Goal: Task Accomplishment & Management: Manage account settings

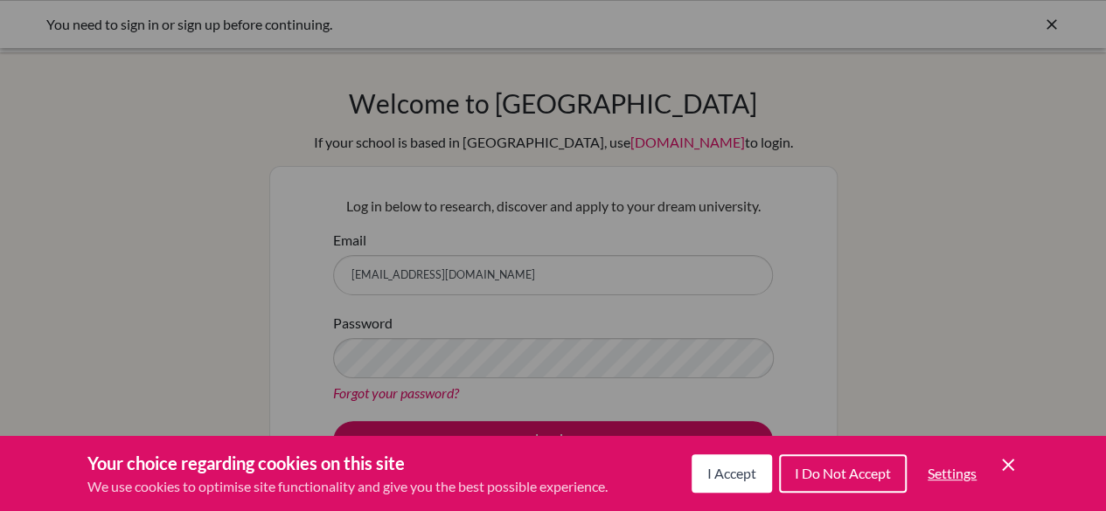
click at [745, 453] on div "I Accept I Do Not Accept Settings Cookie Control Close Icon" at bounding box center [854, 473] width 327 height 45
click at [784, 474] on button "I Do Not Accept" at bounding box center [843, 474] width 128 height 38
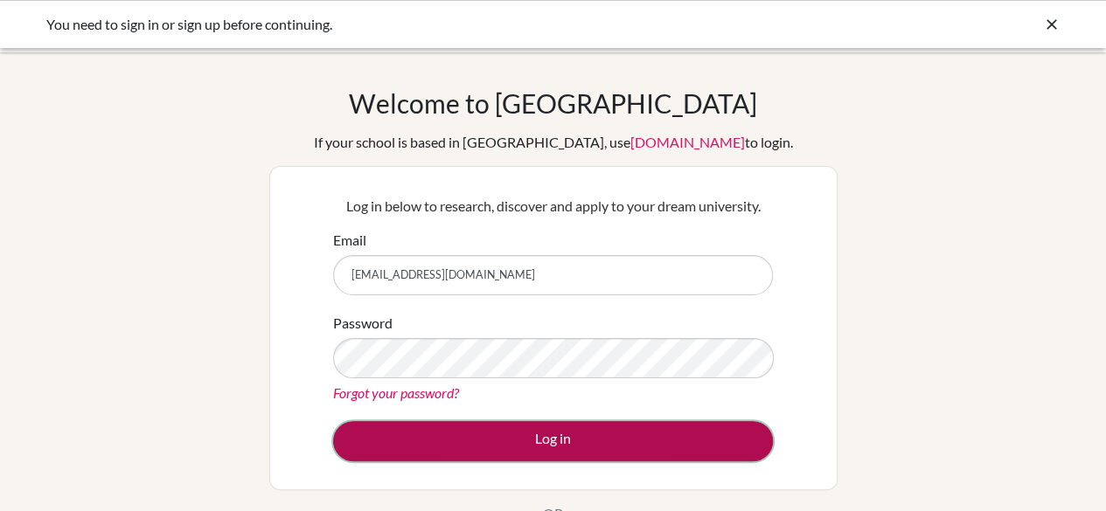
click at [689, 427] on button "Log in" at bounding box center [553, 441] width 440 height 40
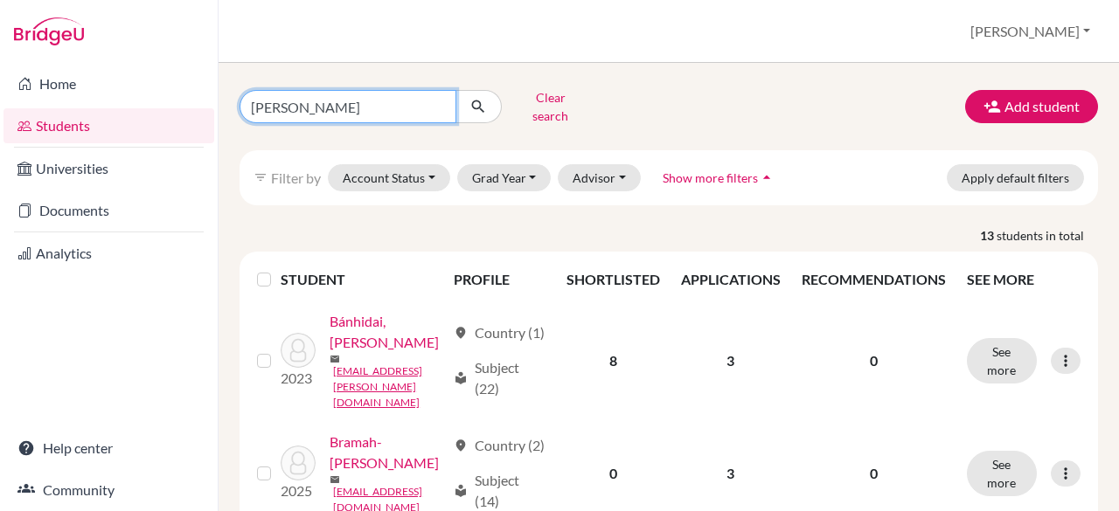
click at [356, 104] on input "[PERSON_NAME]" at bounding box center [348, 106] width 217 height 33
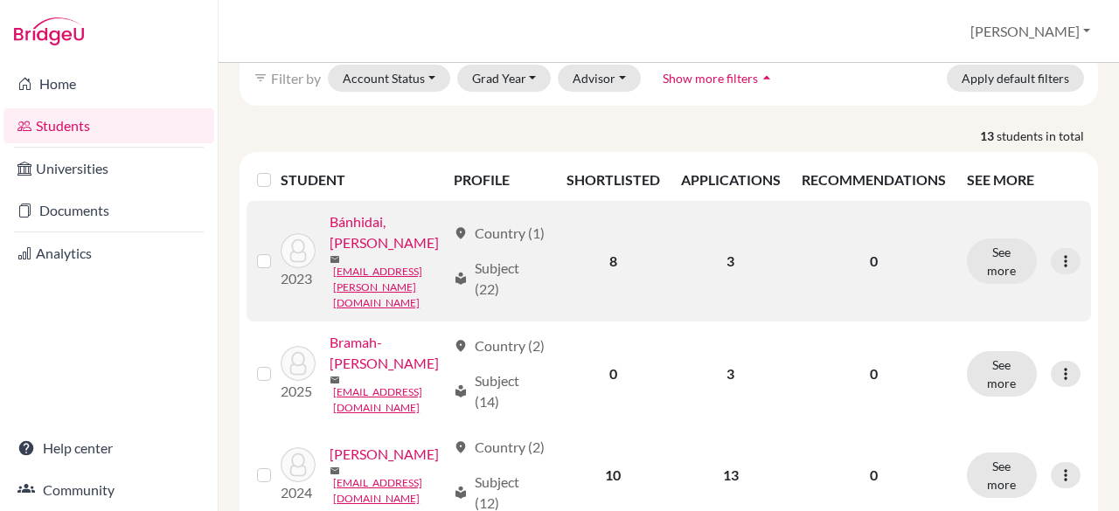
scroll to position [101, 0]
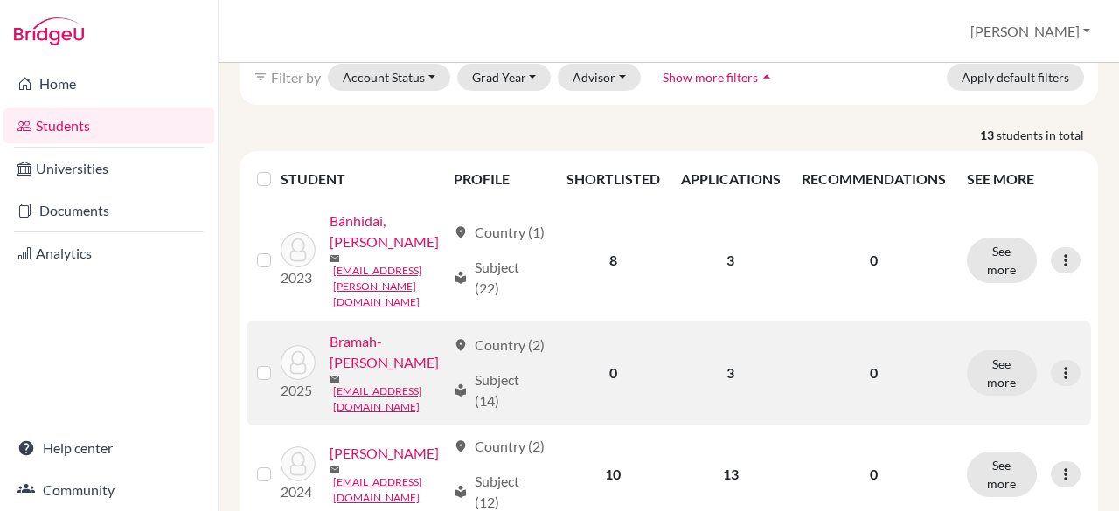
click at [343, 345] on link "Bramah-[PERSON_NAME]" at bounding box center [388, 352] width 116 height 42
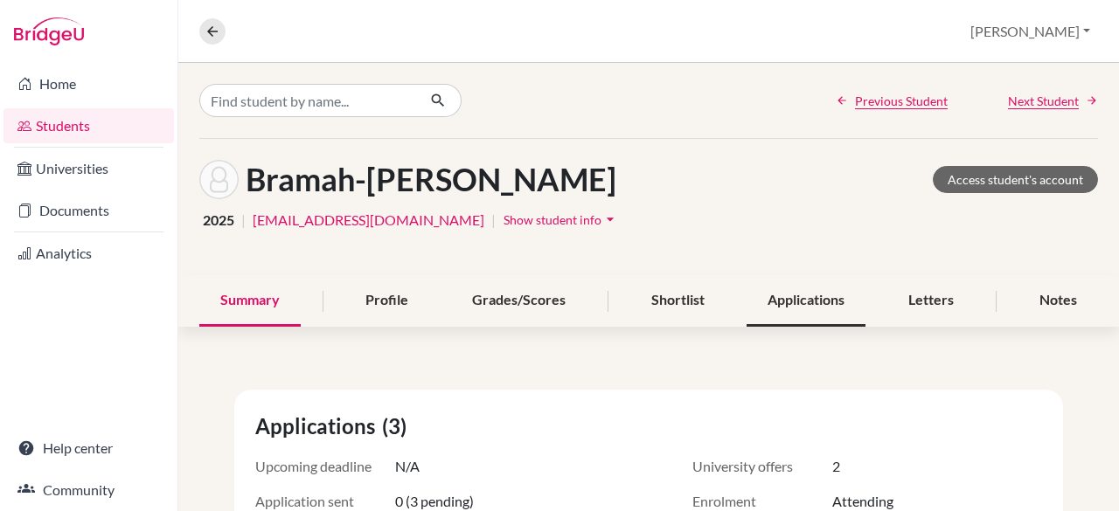
click at [764, 302] on div "Applications" at bounding box center [806, 301] width 119 height 52
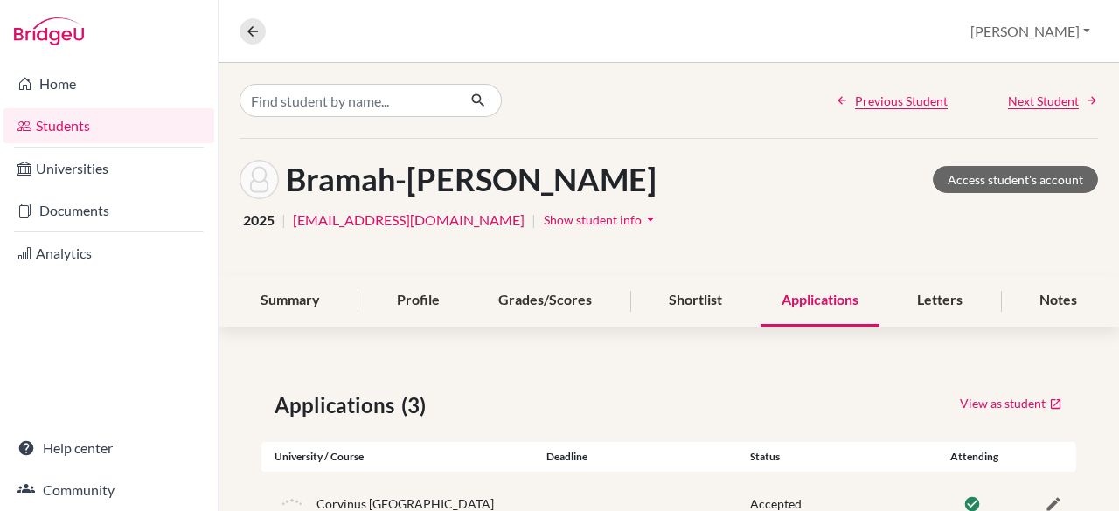
scroll to position [193, 0]
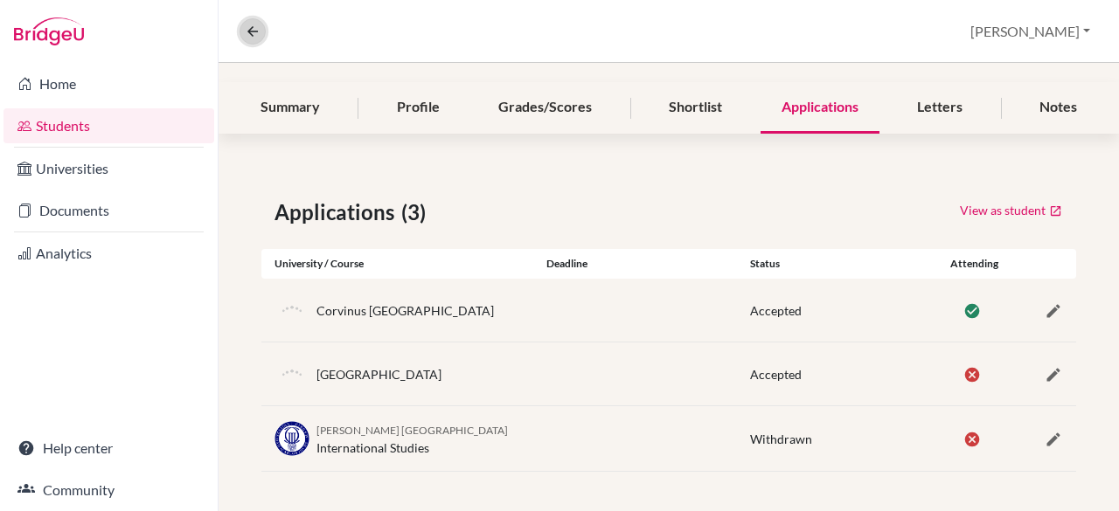
click at [251, 32] on icon at bounding box center [253, 32] width 16 height 16
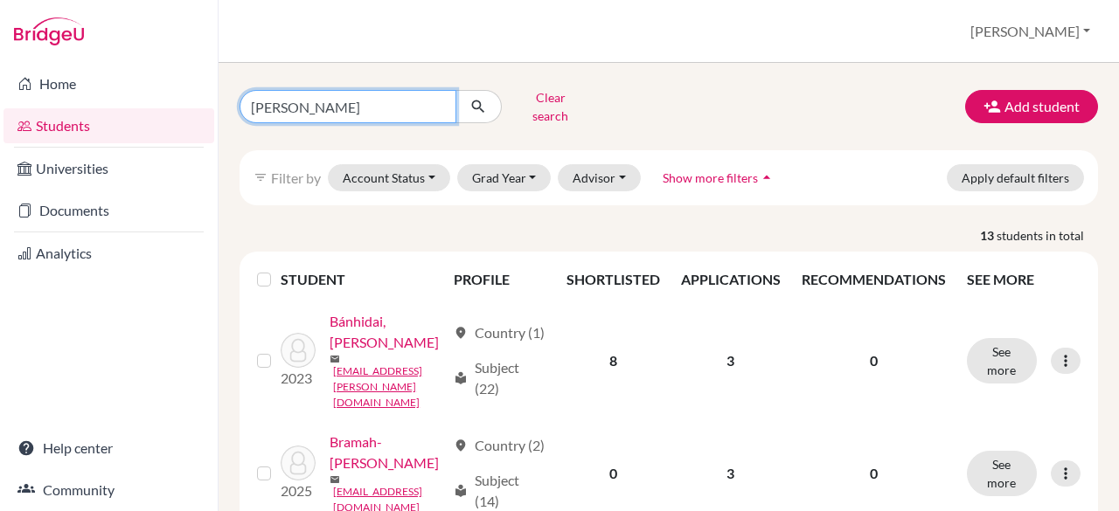
click at [371, 106] on input "[PERSON_NAME]" at bounding box center [348, 106] width 217 height 33
type input "kinga"
click button "submit" at bounding box center [478, 106] width 46 height 33
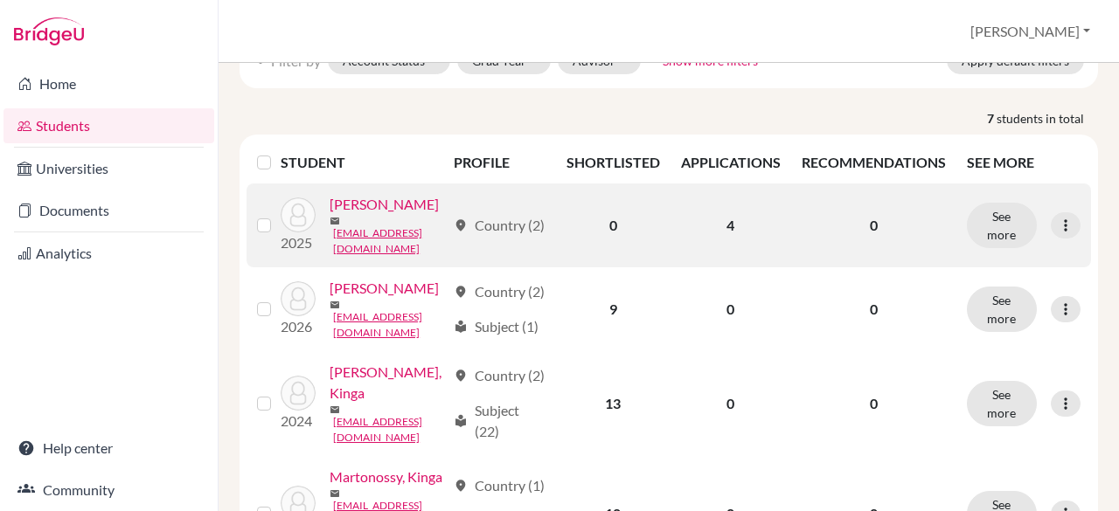
scroll to position [120, 0]
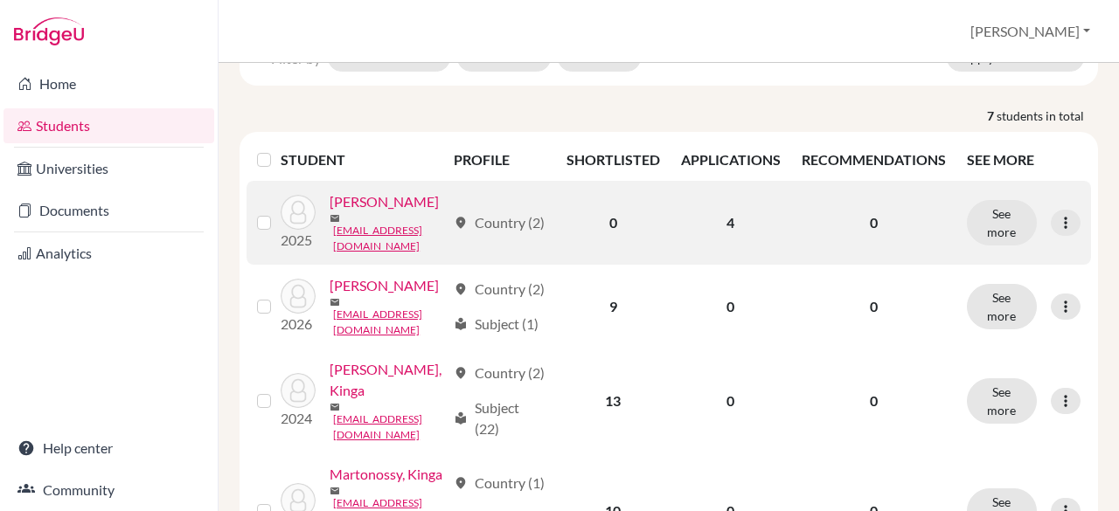
click at [381, 198] on link "[PERSON_NAME]" at bounding box center [384, 201] width 109 height 21
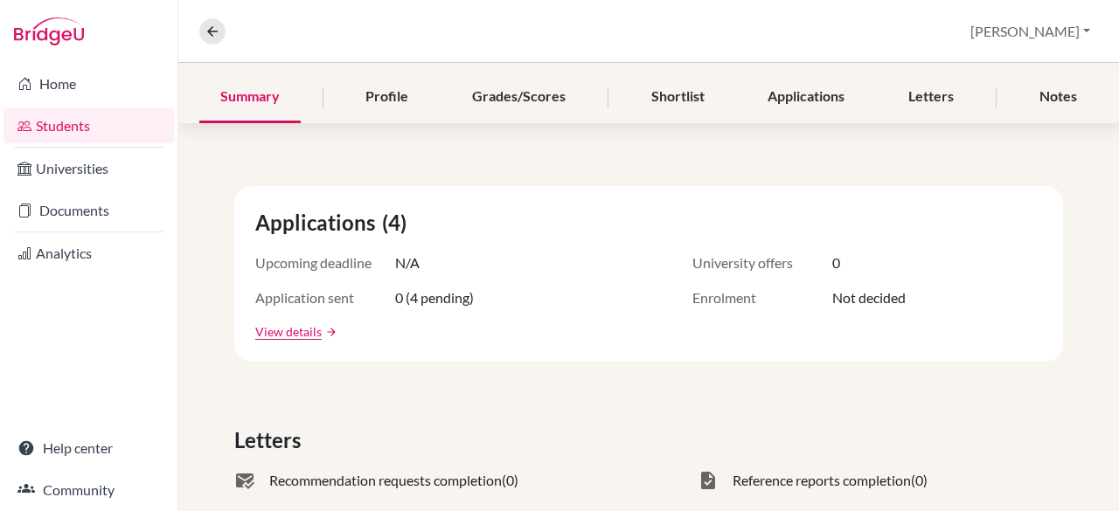
scroll to position [212, 0]
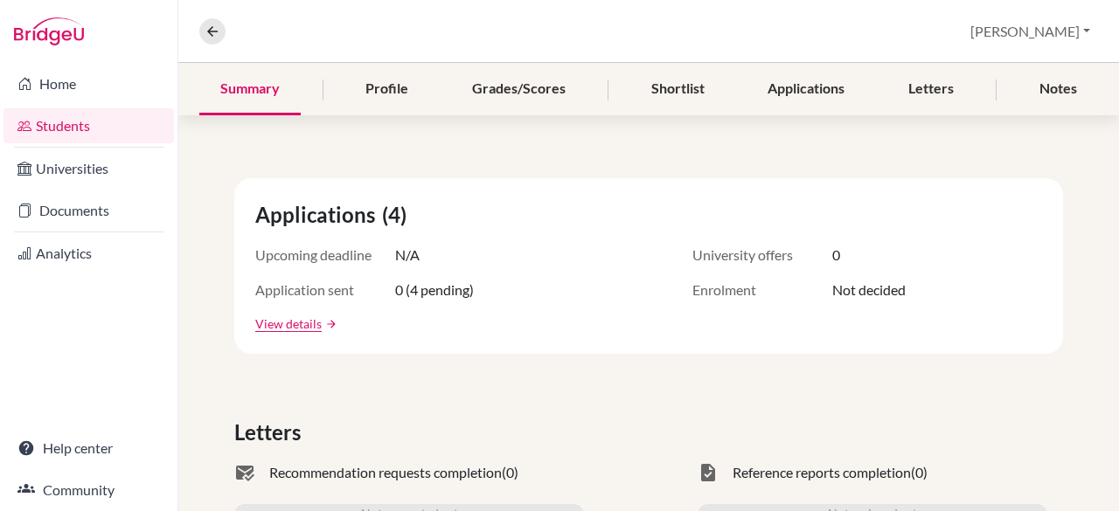
click at [382, 214] on span "(4)" at bounding box center [397, 214] width 31 height 31
click at [698, 78] on div "Shortlist" at bounding box center [677, 90] width 95 height 52
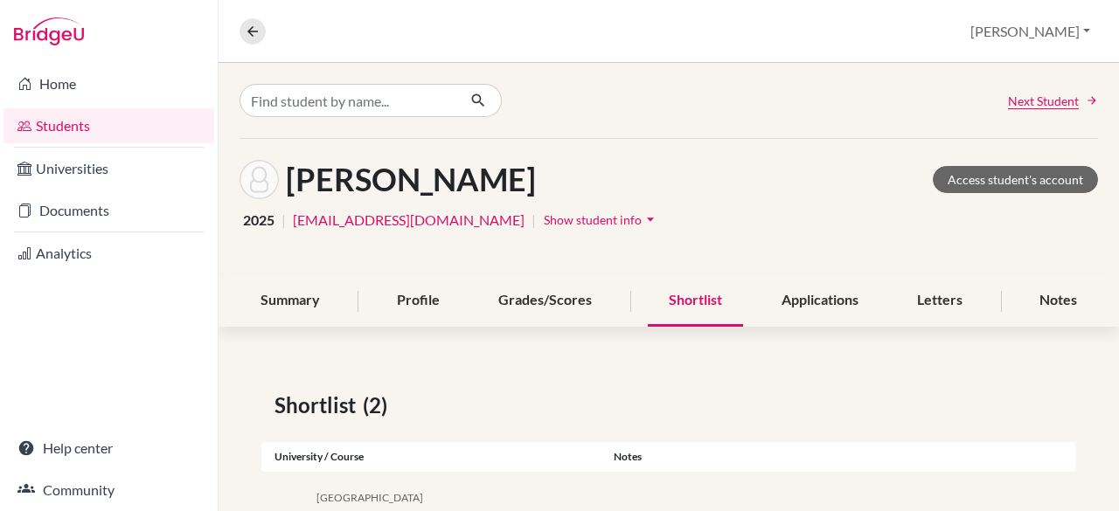
scroll to position [142, 0]
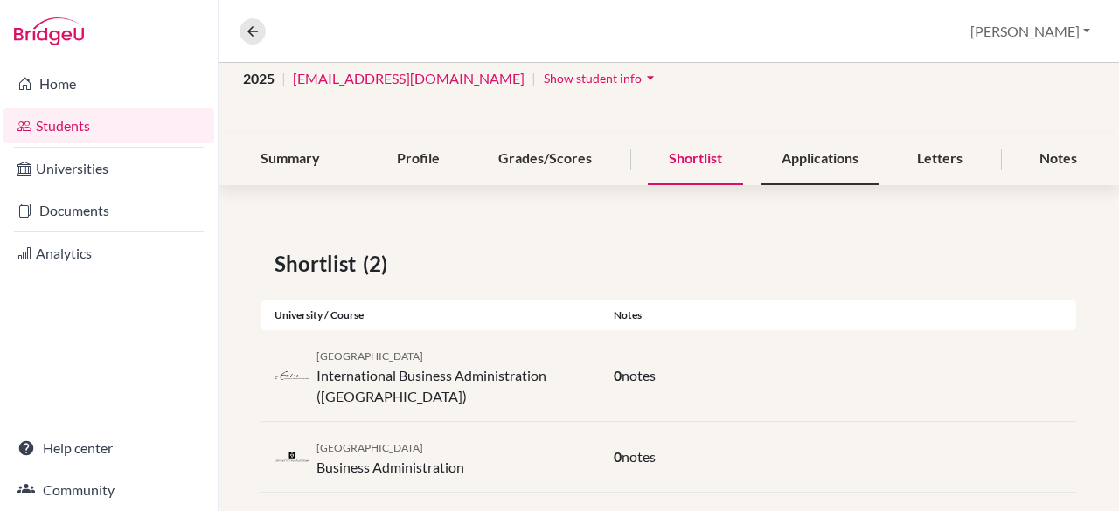
click at [817, 156] on div "Applications" at bounding box center [819, 160] width 119 height 52
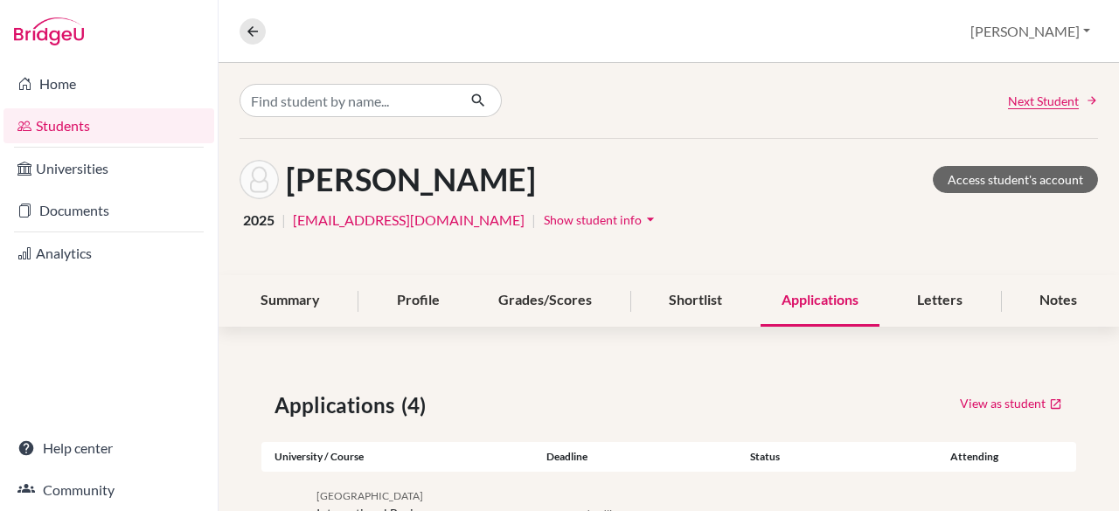
scroll to position [297, 0]
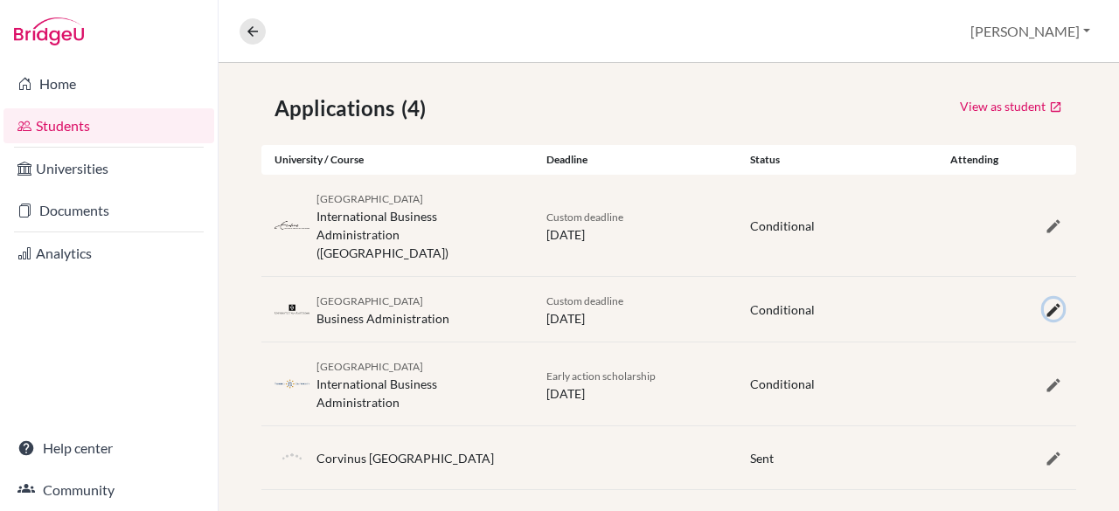
click at [1046, 302] on icon "button" at bounding box center [1053, 310] width 17 height 17
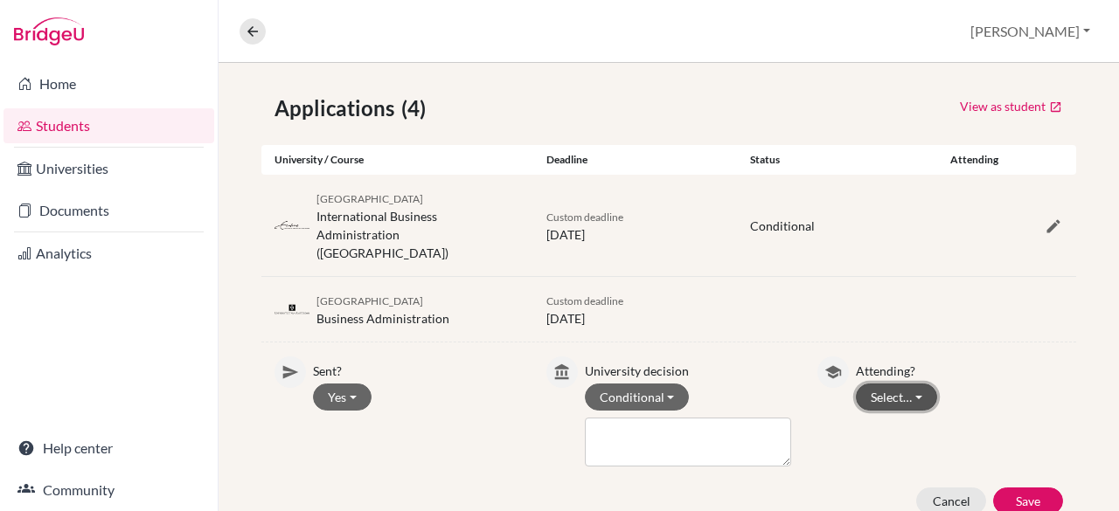
click at [904, 384] on button "Select…" at bounding box center [896, 397] width 81 height 27
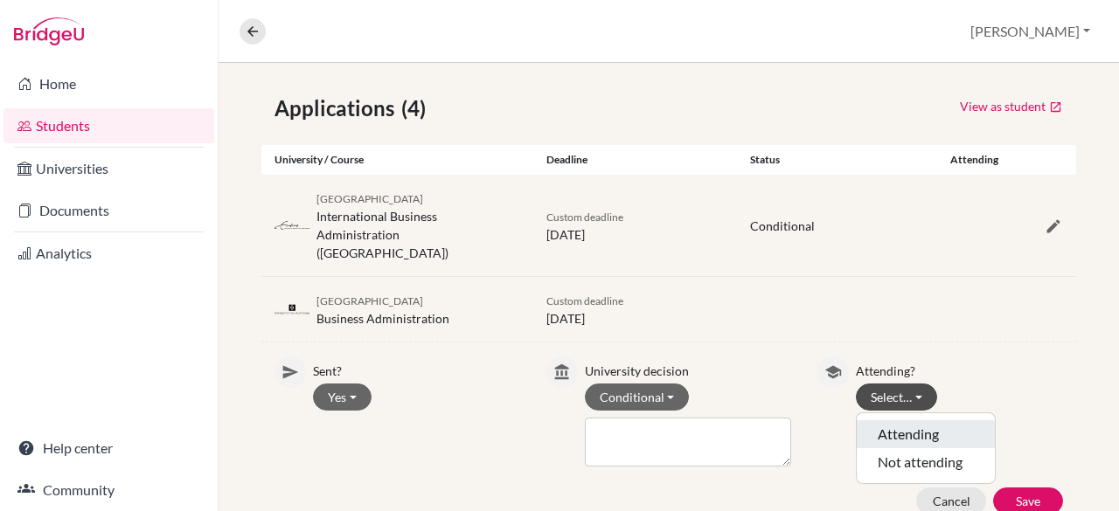
click at [907, 420] on button "Attending" at bounding box center [926, 434] width 138 height 28
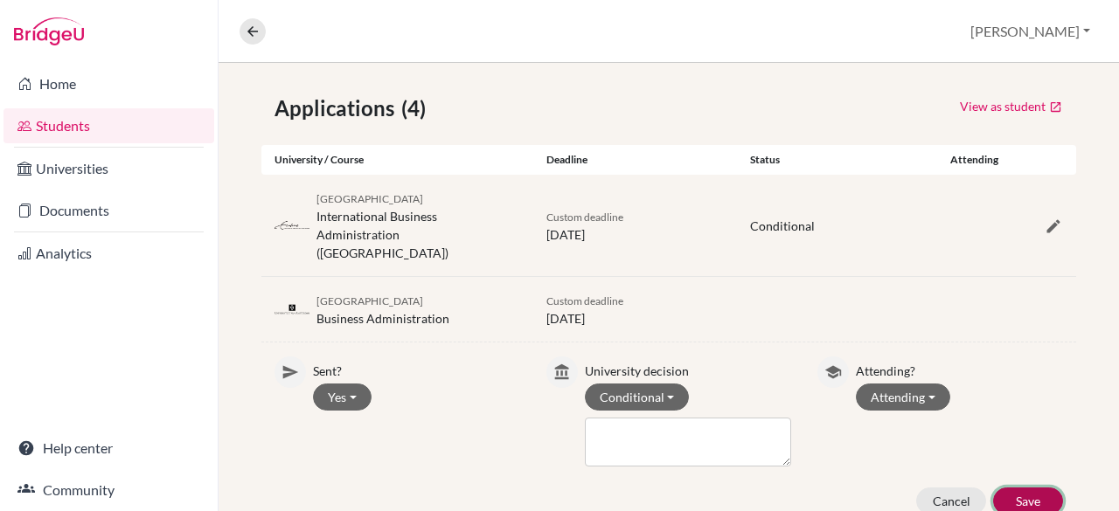
click at [1028, 488] on button "Save" at bounding box center [1028, 501] width 70 height 27
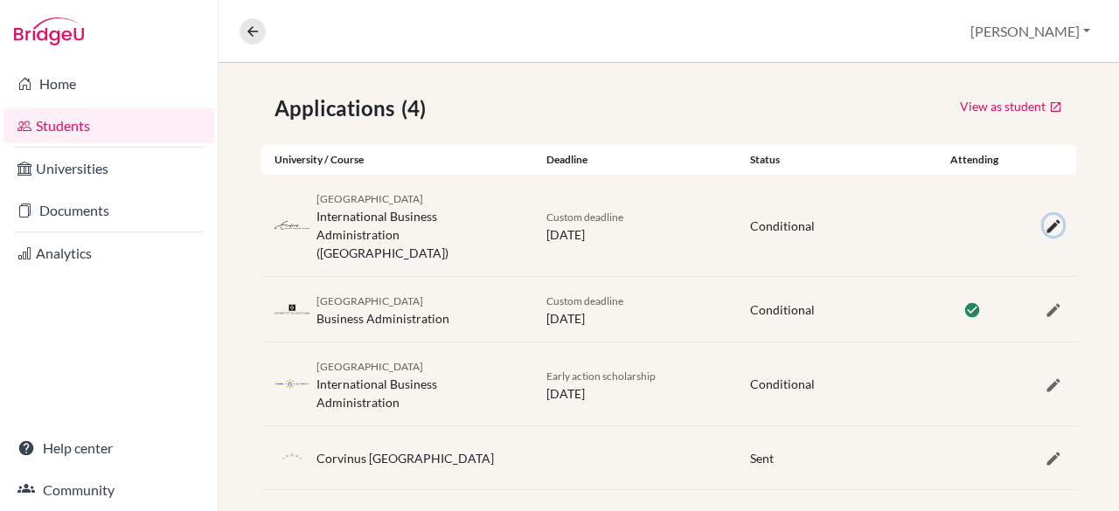
click at [1045, 221] on icon "button" at bounding box center [1053, 226] width 17 height 17
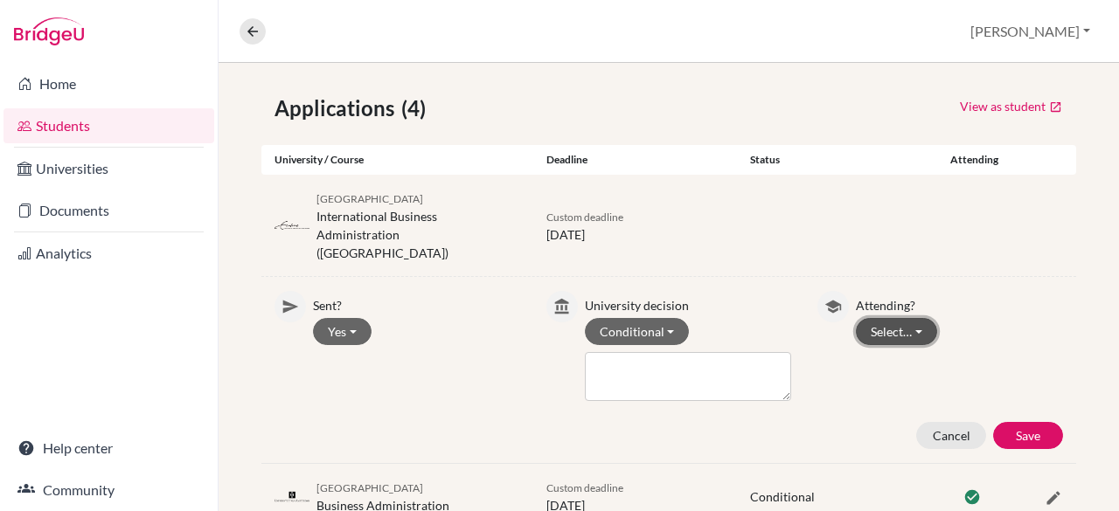
click at [895, 318] on button "Select…" at bounding box center [896, 331] width 81 height 27
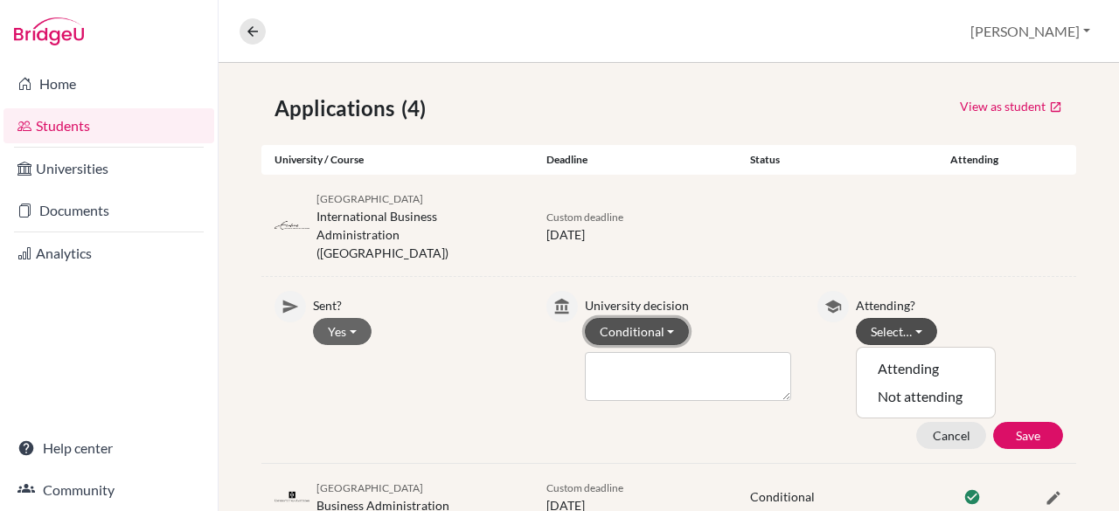
click at [635, 318] on button "Conditional" at bounding box center [637, 331] width 105 height 27
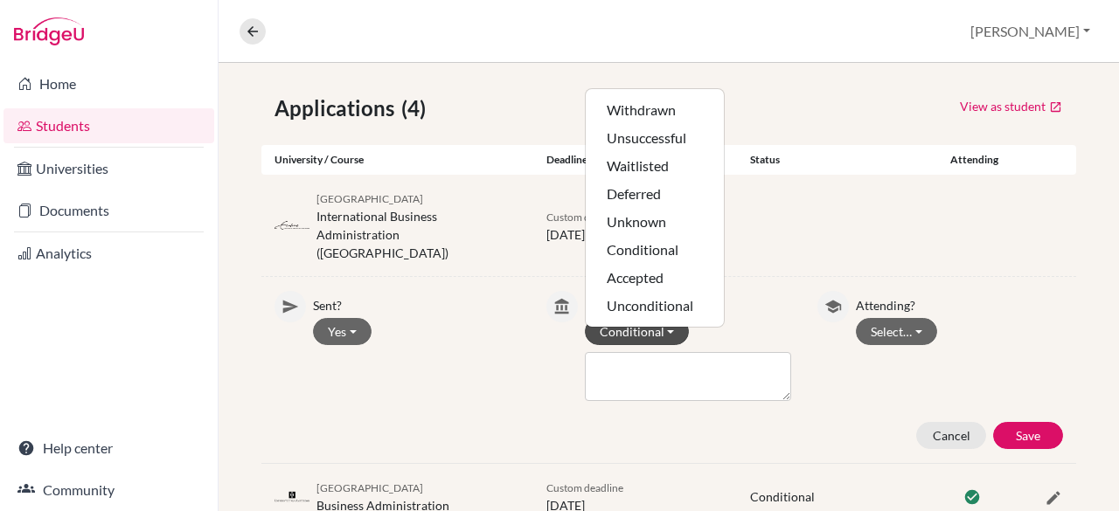
click at [748, 318] on div "Conditional Withdrawn Unsuccessful Waitlisted Deferred Unknown Conditional Acce…" at bounding box center [688, 331] width 207 height 27
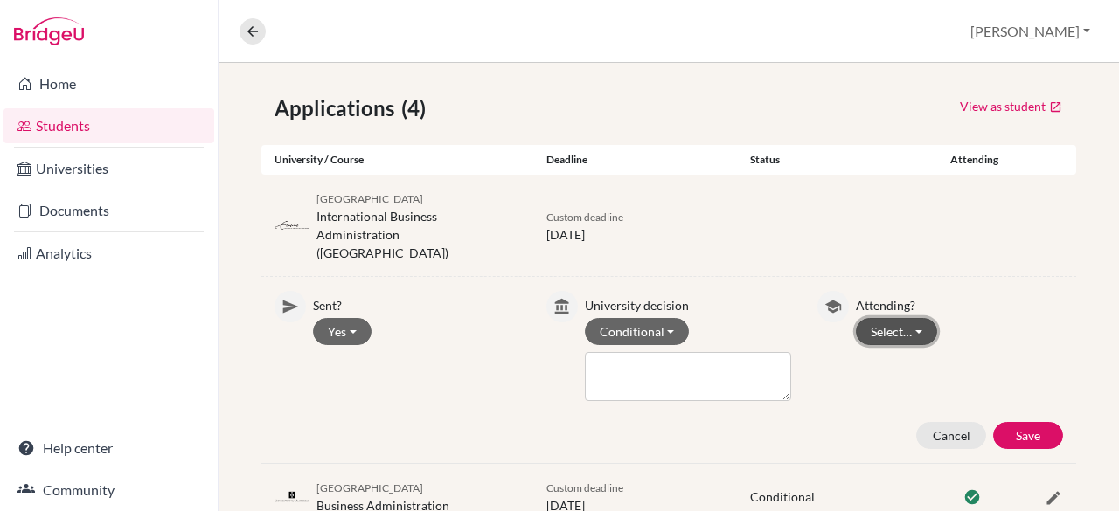
click at [898, 323] on button "Select…" at bounding box center [896, 331] width 81 height 27
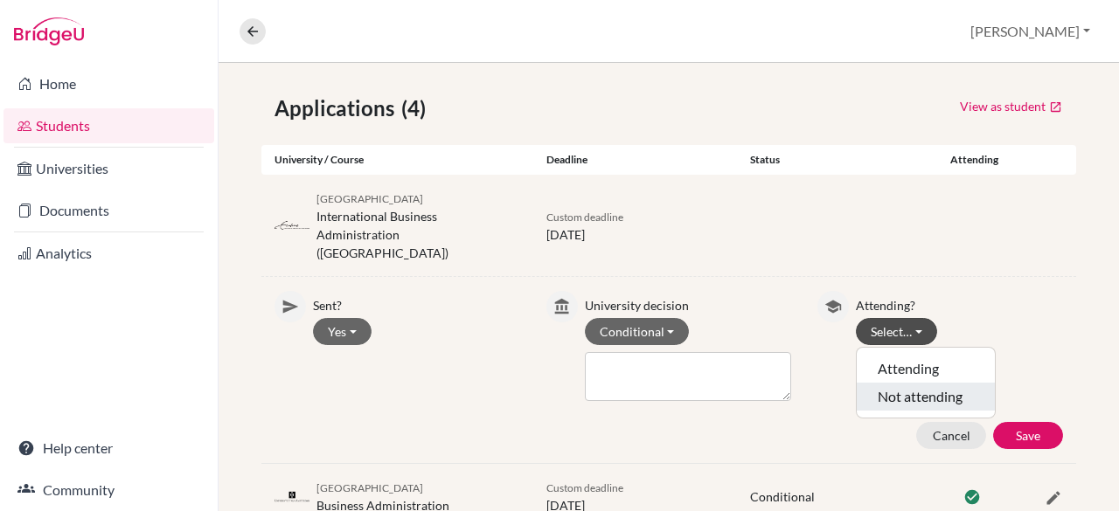
click at [908, 383] on button "Not attending" at bounding box center [926, 397] width 138 height 28
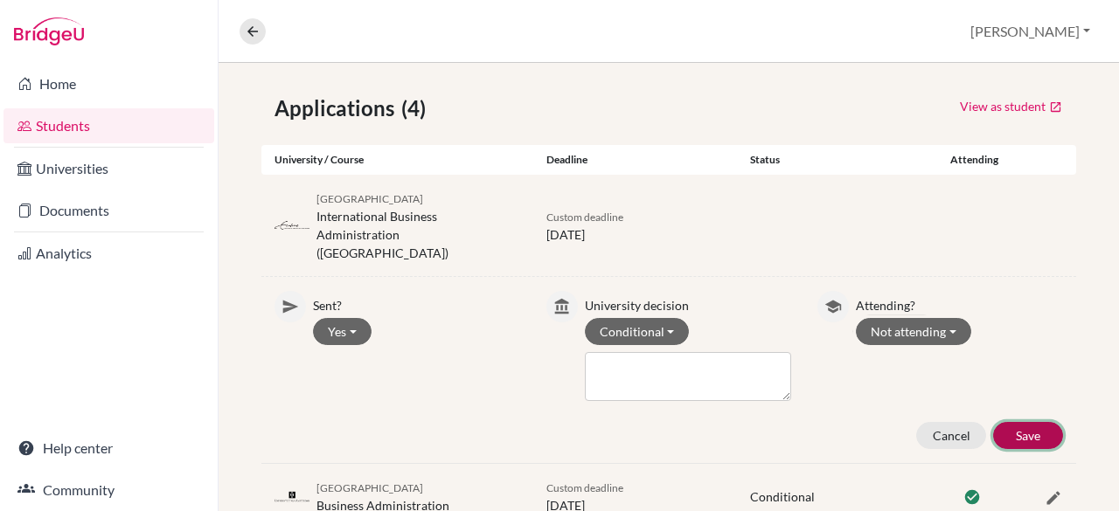
click at [1018, 422] on button "Save" at bounding box center [1028, 435] width 70 height 27
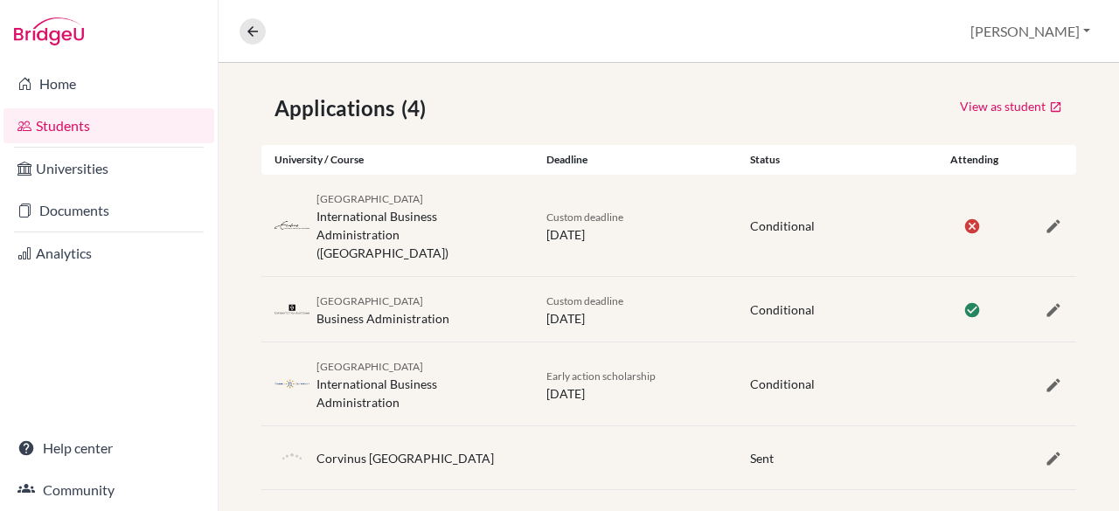
click at [776, 302] on span "Conditional" at bounding box center [782, 309] width 65 height 15
click at [1045, 302] on icon "button" at bounding box center [1053, 310] width 17 height 17
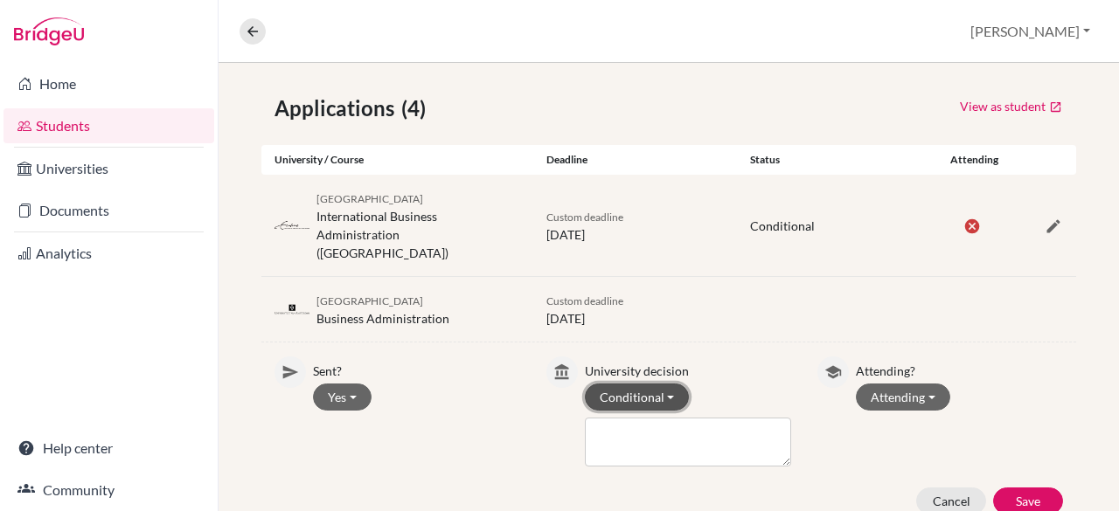
click at [670, 384] on button "Conditional" at bounding box center [637, 397] width 105 height 27
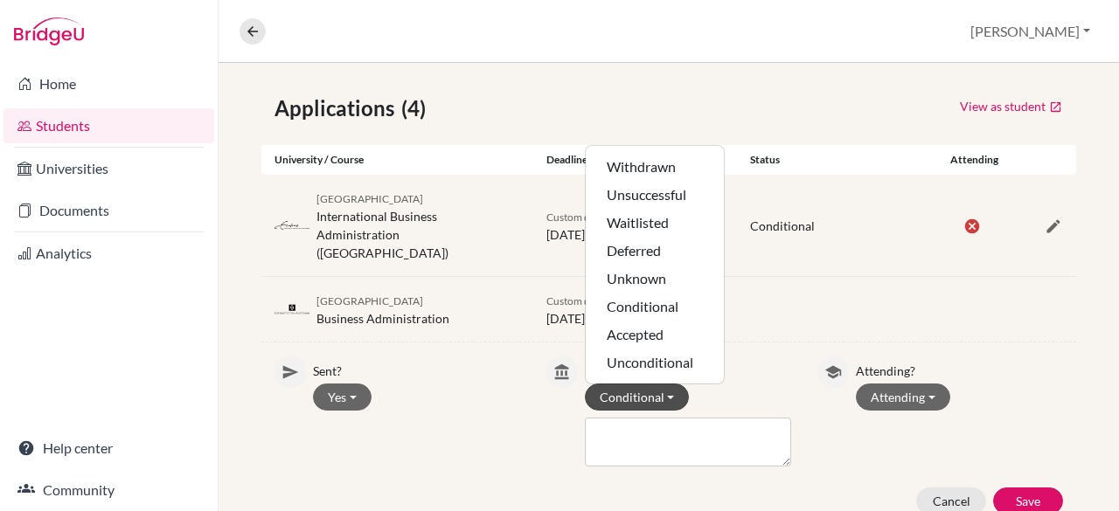
click at [813, 287] on div "[GEOGRAPHIC_DATA] Business Administration Custom deadline [DATE]" at bounding box center [668, 309] width 815 height 65
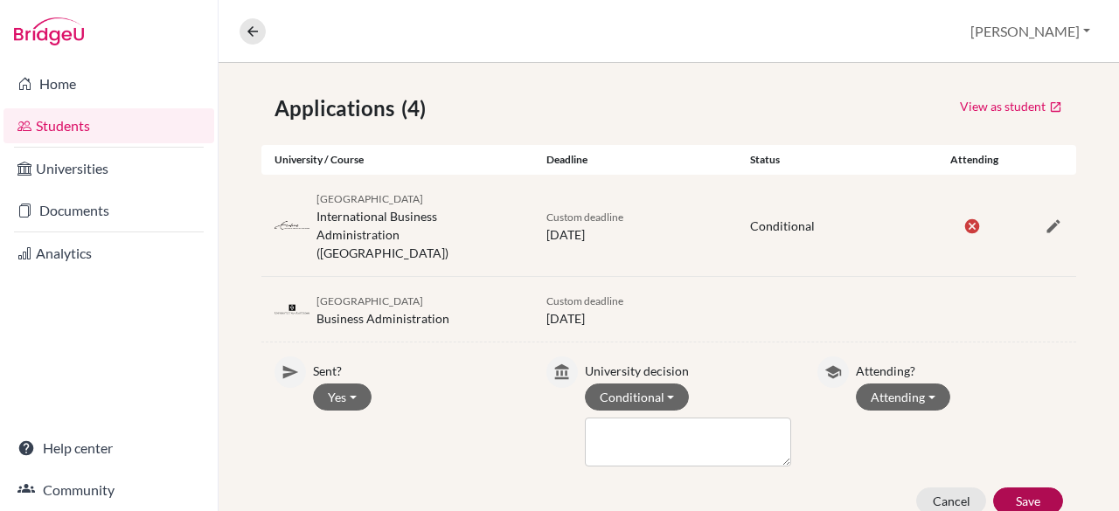
click at [1019, 468] on div "Sent? Yes Yes No University decision Conditional Withdrawn Unsuccessful Waitlis…" at bounding box center [668, 436] width 815 height 158
click at [1019, 488] on button "Save" at bounding box center [1028, 501] width 70 height 27
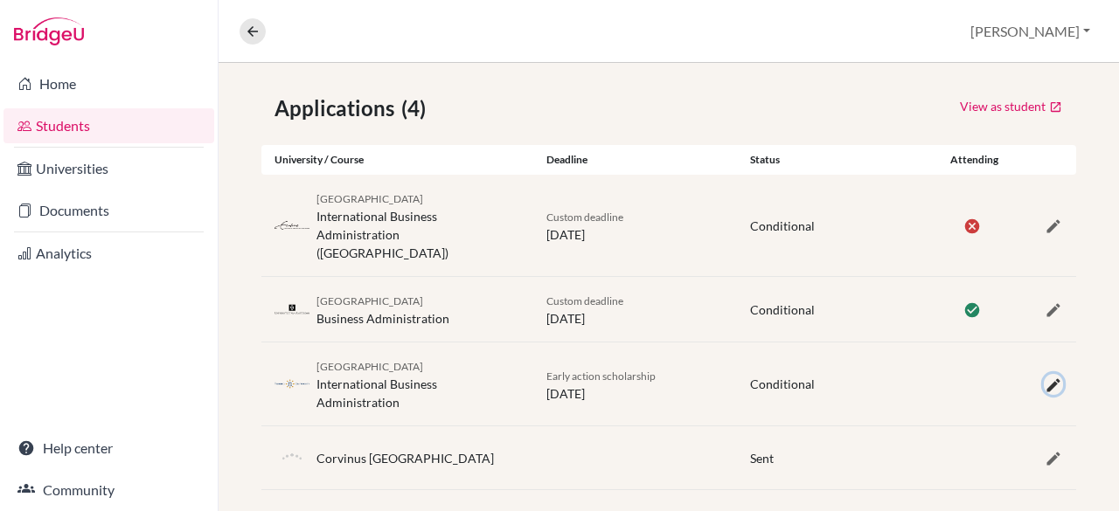
click at [1045, 377] on icon "button" at bounding box center [1053, 385] width 17 height 17
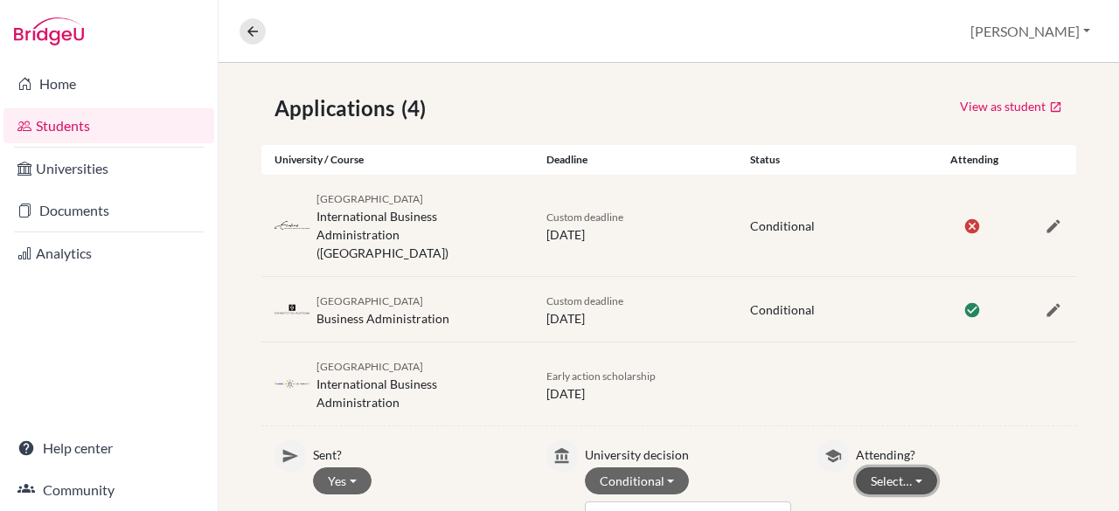
click at [887, 468] on button "Select…" at bounding box center [896, 481] width 81 height 27
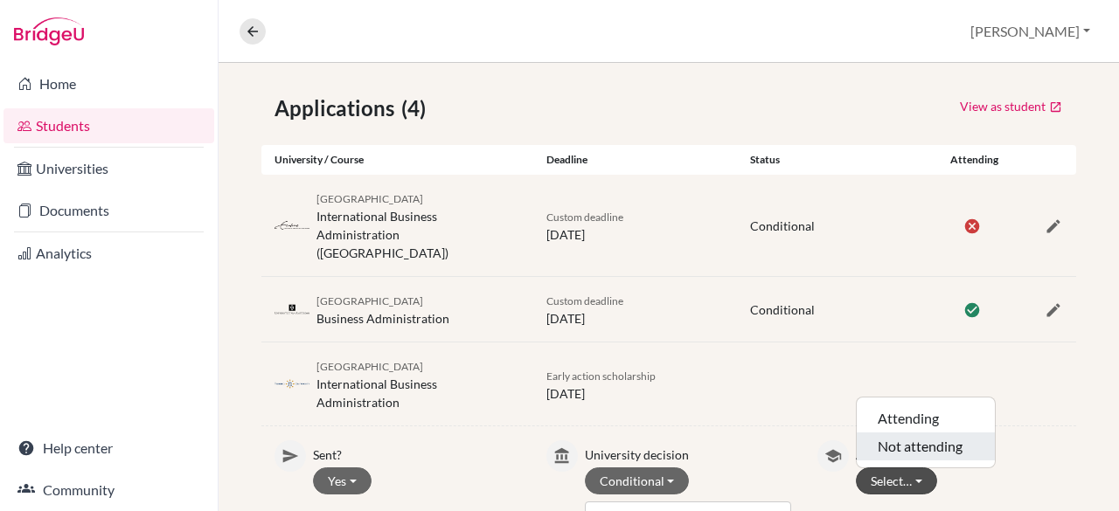
click at [895, 433] on button "Not attending" at bounding box center [926, 447] width 138 height 28
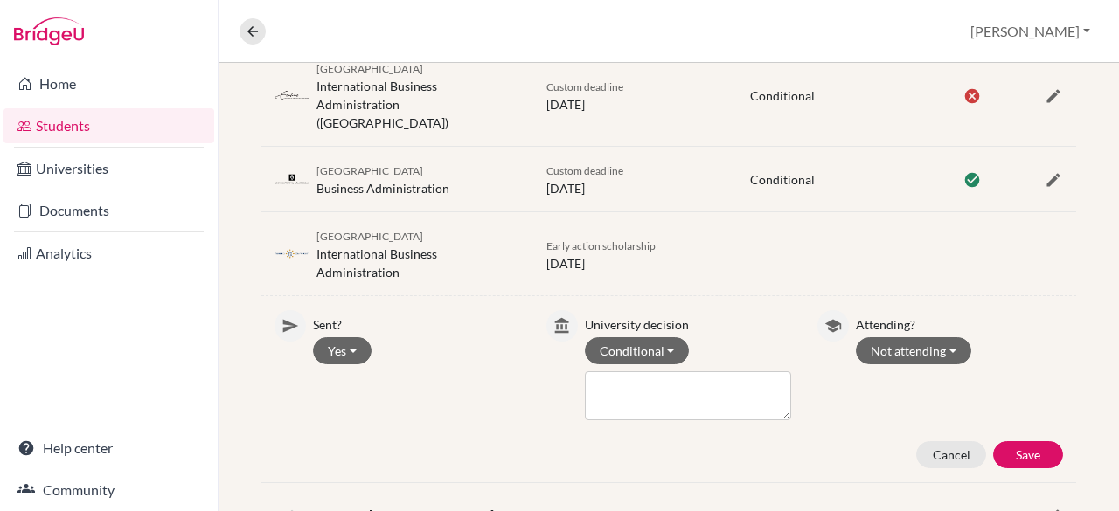
scroll to position [434, 0]
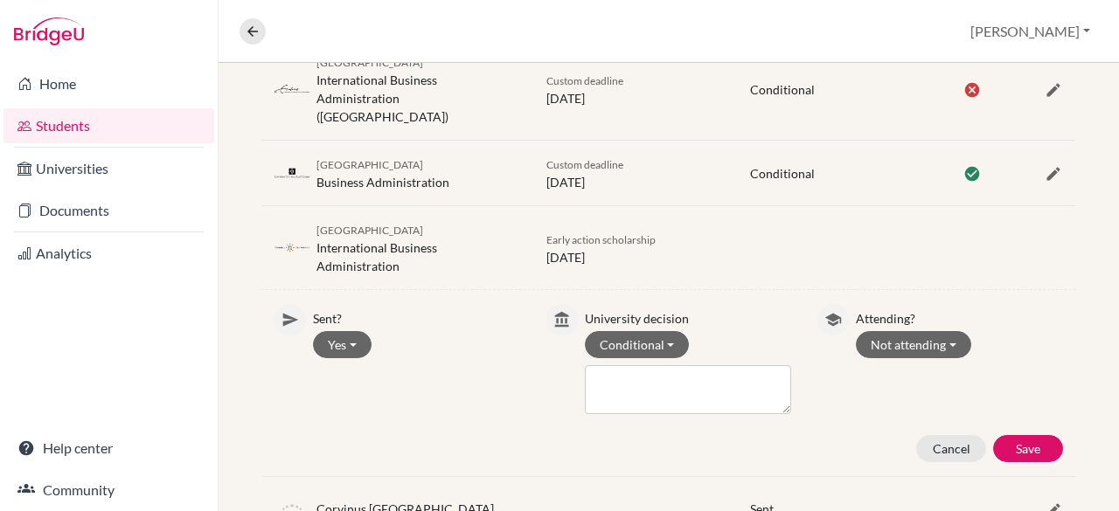
click at [1011, 443] on div "Sent? Yes Yes No University decision Conditional Withdrawn Unsuccessful Waitlis…" at bounding box center [668, 383] width 815 height 186
click at [1024, 435] on button "Save" at bounding box center [1028, 448] width 70 height 27
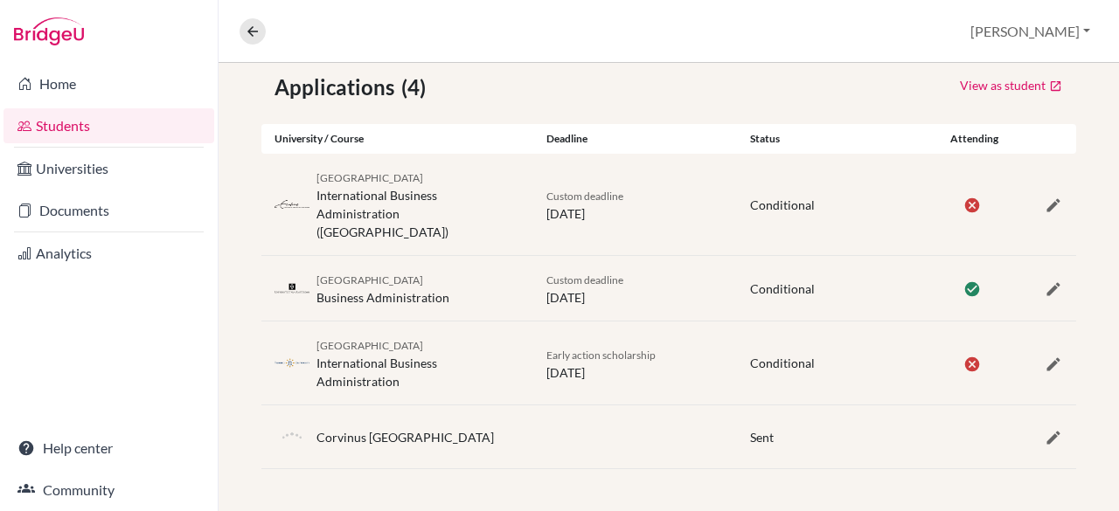
scroll to position [297, 0]
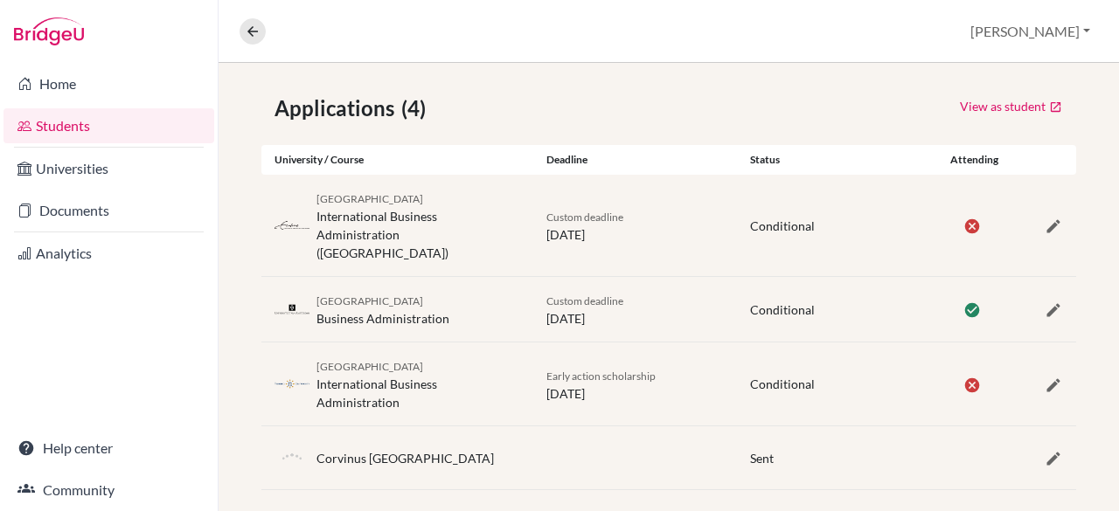
click at [1029, 299] on div at bounding box center [1042, 309] width 68 height 21
click at [1045, 302] on icon "button" at bounding box center [1053, 310] width 17 height 17
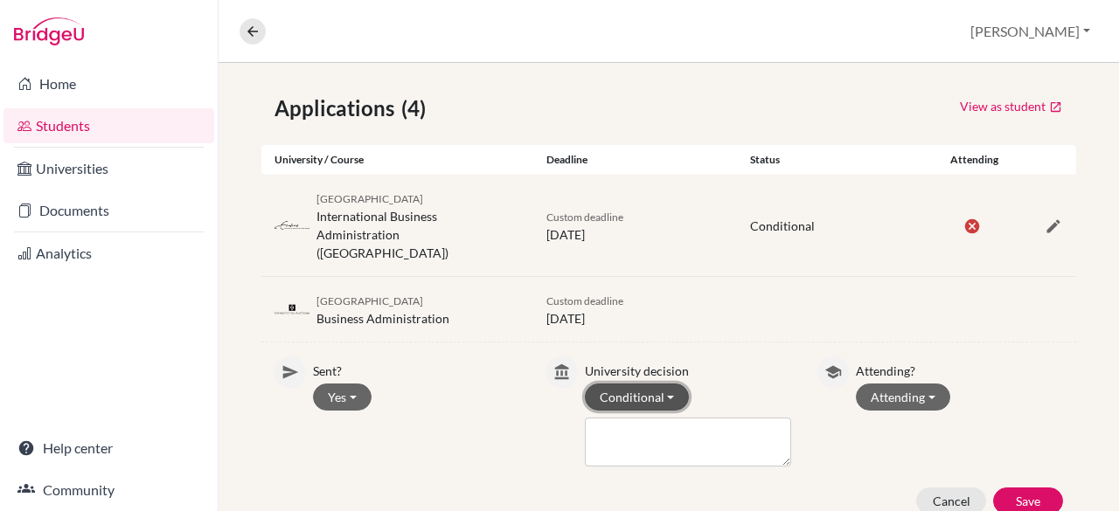
click at [591, 384] on button "Conditional" at bounding box center [637, 397] width 105 height 27
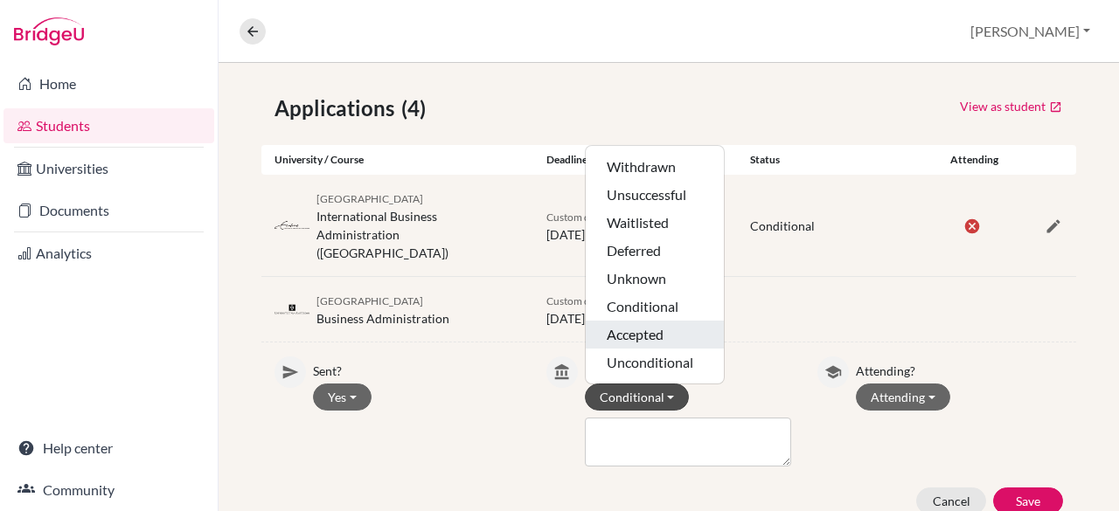
click at [612, 321] on button "Accepted" at bounding box center [655, 335] width 138 height 28
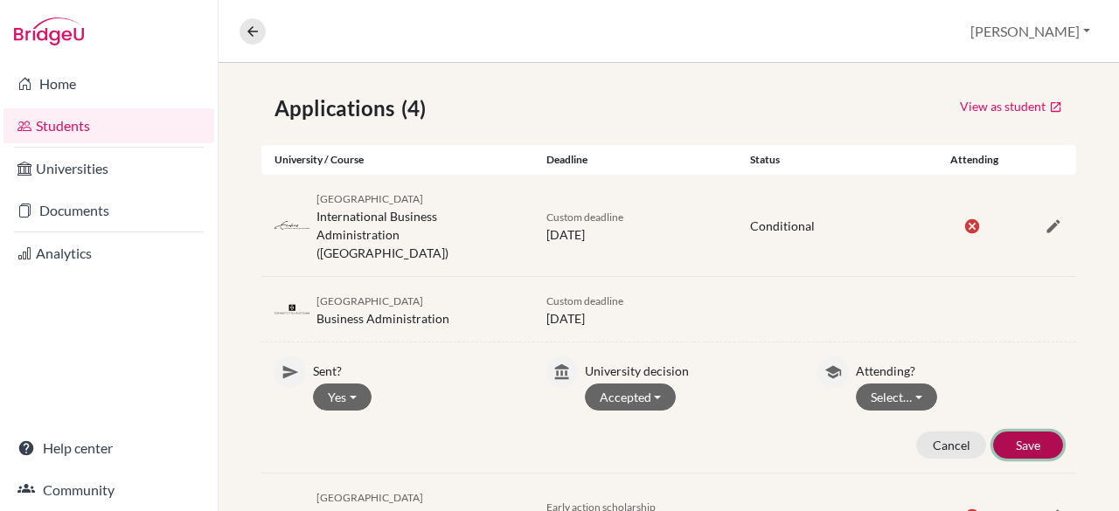
click at [1043, 432] on button "Save" at bounding box center [1028, 445] width 70 height 27
